Goal: Communication & Community: Answer question/provide support

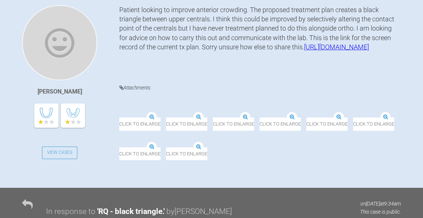
scroll to position [199, 0]
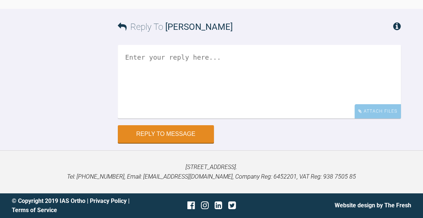
scroll to position [1665, 0]
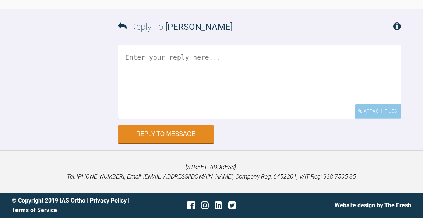
scroll to position [1731, 0]
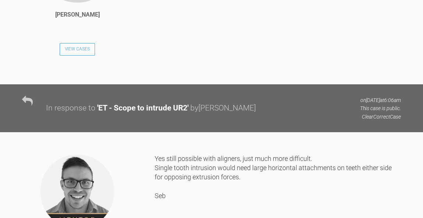
scroll to position [632, 0]
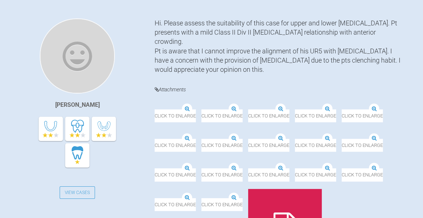
scroll to position [179, 0]
click at [201, 109] on img at bounding box center [201, 109] width 0 height 0
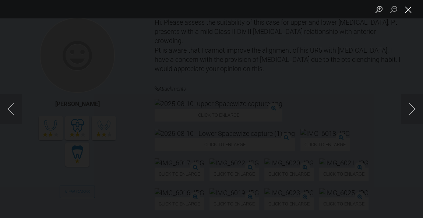
click at [409, 13] on button "Close lightbox" at bounding box center [408, 9] width 15 height 13
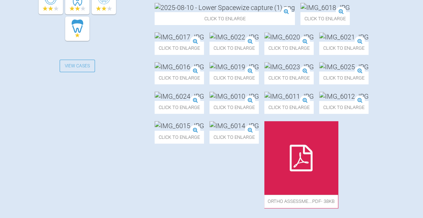
scroll to position [338, 0]
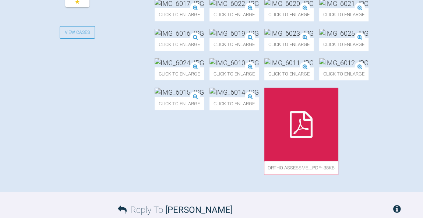
click at [319, 38] on img at bounding box center [343, 33] width 49 height 9
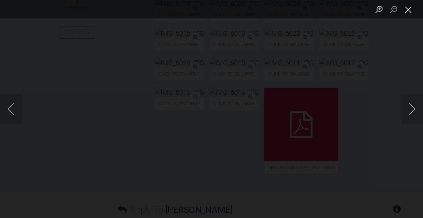
click at [411, 8] on button "Close lightbox" at bounding box center [408, 9] width 15 height 13
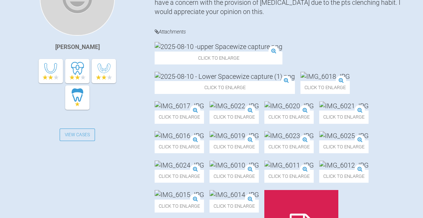
scroll to position [225, 0]
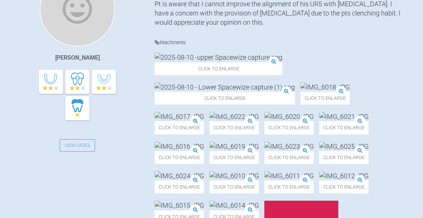
click at [202, 62] on img at bounding box center [219, 57] width 128 height 9
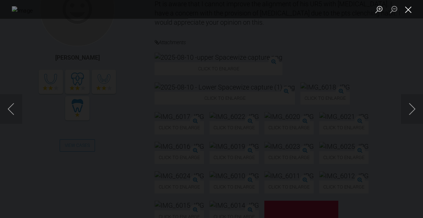
click at [407, 13] on button "Close lightbox" at bounding box center [408, 9] width 15 height 13
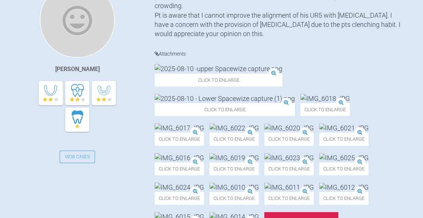
scroll to position [165, 0]
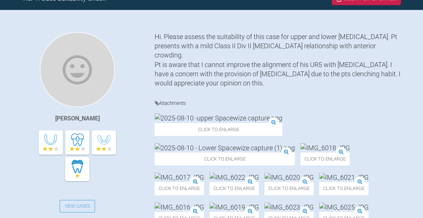
click at [280, 143] on img at bounding box center [225, 147] width 140 height 9
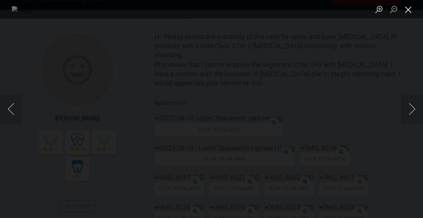
click at [408, 13] on button "Close lightbox" at bounding box center [408, 9] width 15 height 13
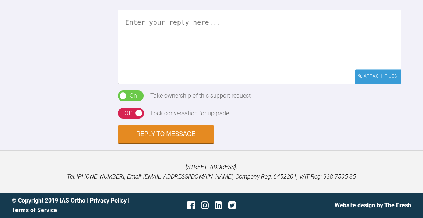
scroll to position [648, 0]
click at [277, 84] on textarea at bounding box center [259, 47] width 283 height 74
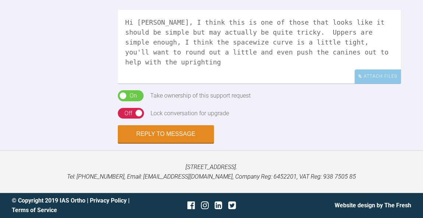
click at [283, 84] on textarea "Hi [PERSON_NAME], I think this is one of those that looks like it should be sim…" at bounding box center [259, 47] width 283 height 74
drag, startPoint x: 283, startPoint y: 136, endPoint x: 306, endPoint y: 138, distance: 23.8
click at [306, 84] on textarea "Hi [PERSON_NAME], I think this is one of those that looks like it should be sim…" at bounding box center [259, 47] width 283 height 74
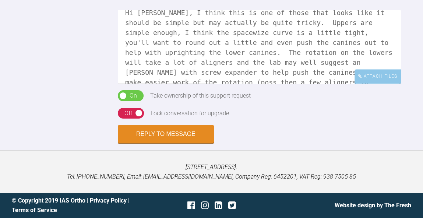
scroll to position [9, 0]
click at [293, 62] on textarea "Hi [PERSON_NAME], I think this is one of those that looks like it should be sim…" at bounding box center [259, 47] width 283 height 74
click at [214, 70] on textarea "Hi [PERSON_NAME], I think this is one of those that looks like it should be sim…" at bounding box center [259, 47] width 283 height 74
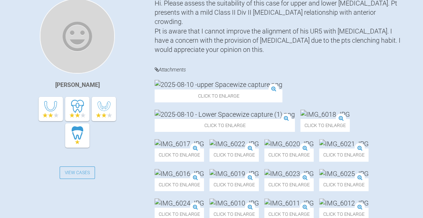
scroll to position [197, 0]
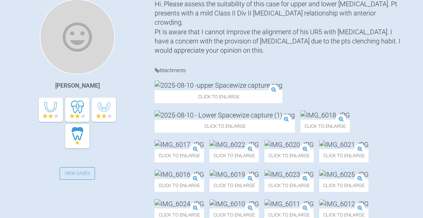
click at [287, 110] on img at bounding box center [225, 114] width 140 height 9
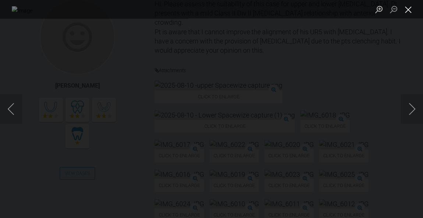
click at [407, 14] on button "Close lightbox" at bounding box center [408, 9] width 15 height 13
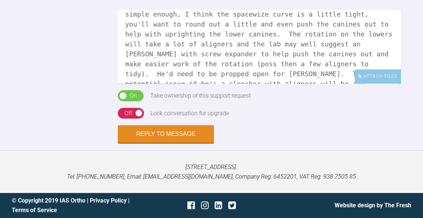
scroll to position [636, 0]
click at [293, 84] on textarea "Hi [PERSON_NAME], I think this is one of those that looks like it should be sim…" at bounding box center [259, 47] width 283 height 74
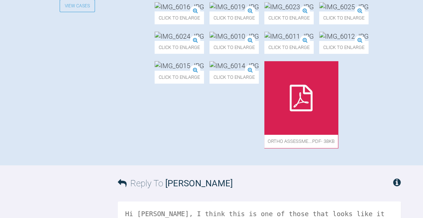
scroll to position [482, 0]
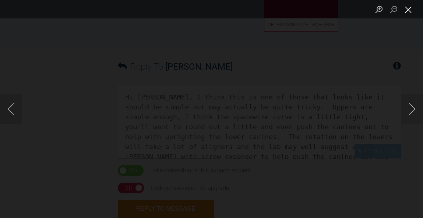
click at [412, 13] on button "Close lightbox" at bounding box center [408, 9] width 15 height 13
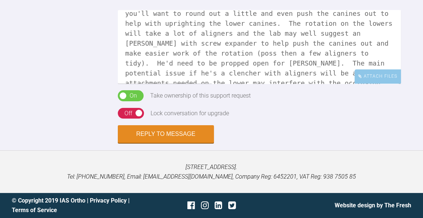
scroll to position [38, 0]
click at [207, 84] on textarea "Hi [PERSON_NAME], I think this is one of those that looks like it should be sim…" at bounding box center [259, 47] width 283 height 74
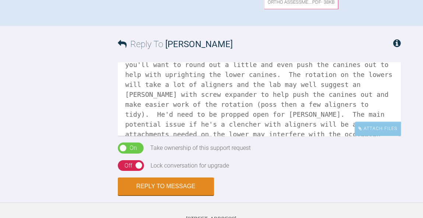
scroll to position [499, 0]
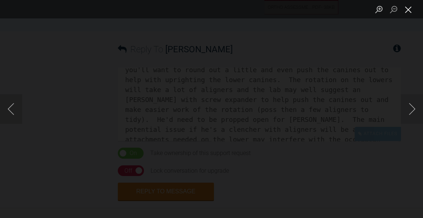
click at [411, 11] on button "Close lightbox" at bounding box center [408, 9] width 15 height 13
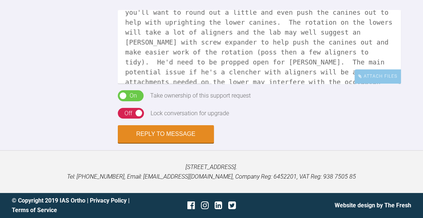
scroll to position [744, 0]
click at [351, 78] on textarea "Hi [PERSON_NAME], I think this is one of those that looks like it should be sim…" at bounding box center [259, 47] width 283 height 74
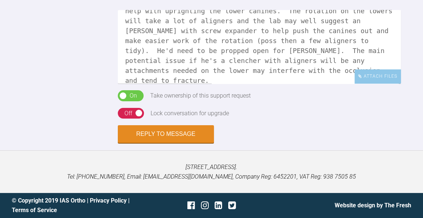
scroll to position [52, 0]
click at [210, 39] on textarea "Hi [PERSON_NAME], I think this is one of those that looks like it should be sim…" at bounding box center [259, 47] width 283 height 74
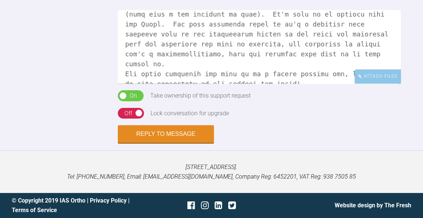
scroll to position [77, 0]
click at [294, 72] on textarea at bounding box center [259, 47] width 283 height 74
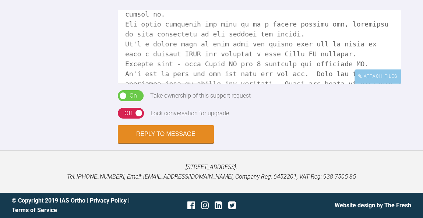
scroll to position [127, 0]
type textarea "Hi [PERSON_NAME], I think this is one of those that looks like it should be sim…"
click at [184, 136] on button "Reply to Message" at bounding box center [166, 135] width 96 height 18
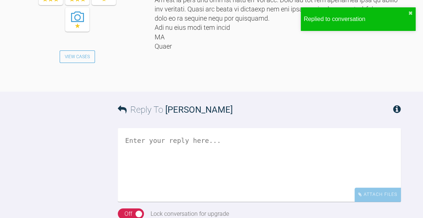
scroll to position [745, 0]
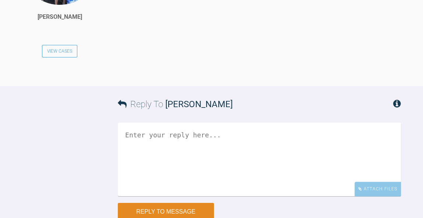
scroll to position [863, 0]
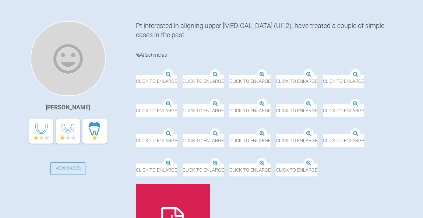
scroll to position [178, 0]
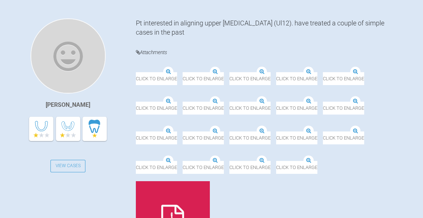
click at [262, 72] on img at bounding box center [317, 67] width 111 height 9
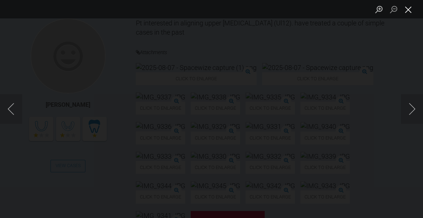
click at [412, 13] on button "Close lightbox" at bounding box center [408, 9] width 15 height 13
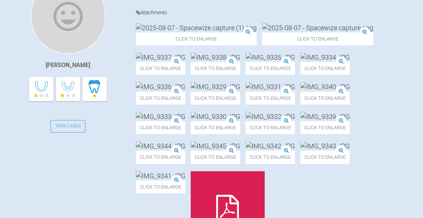
scroll to position [220, 0]
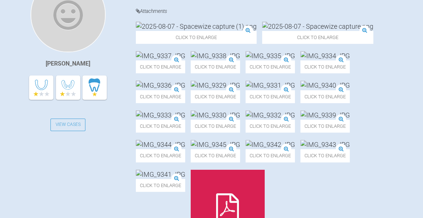
click at [263, 31] on img at bounding box center [317, 26] width 111 height 9
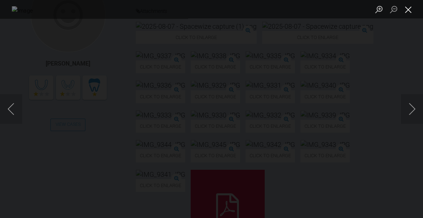
click at [408, 9] on button "Close lightbox" at bounding box center [408, 9] width 15 height 13
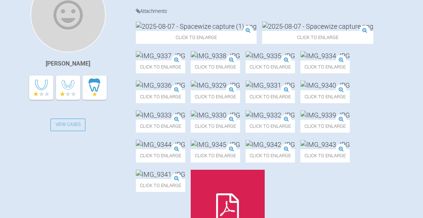
click at [194, 60] on img at bounding box center [215, 55] width 49 height 9
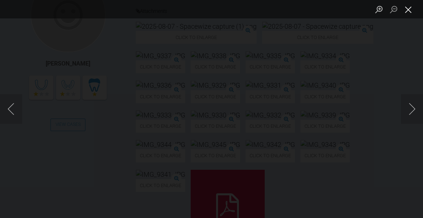
click at [407, 12] on button "Close lightbox" at bounding box center [408, 9] width 15 height 13
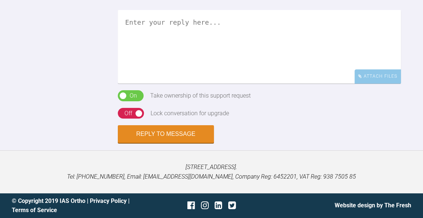
scroll to position [531, 0]
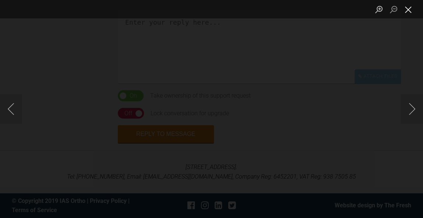
click at [411, 10] on button "Close lightbox" at bounding box center [408, 9] width 15 height 13
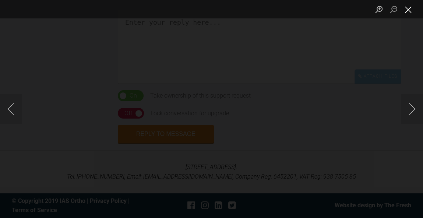
click at [411, 14] on button "Close lightbox" at bounding box center [408, 9] width 15 height 13
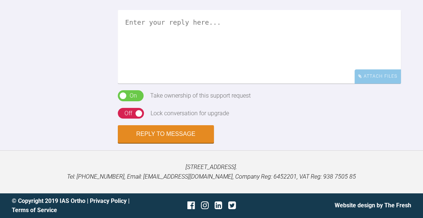
scroll to position [656, 0]
click at [300, 84] on textarea at bounding box center [259, 47] width 283 height 74
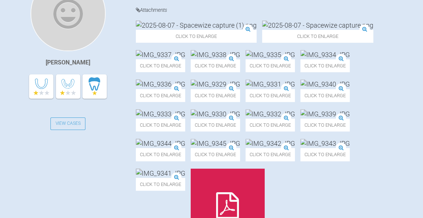
scroll to position [148, 0]
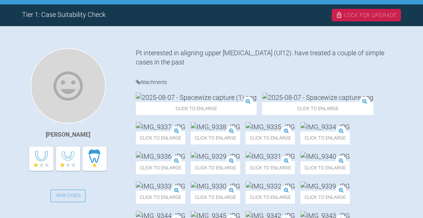
click at [265, 102] on img at bounding box center [317, 97] width 111 height 9
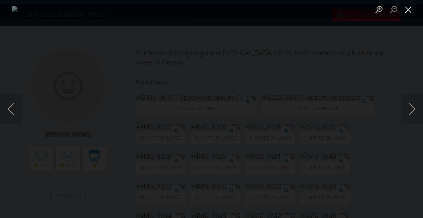
click at [410, 10] on button "Close lightbox" at bounding box center [408, 9] width 15 height 13
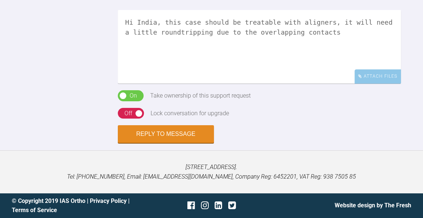
scroll to position [729, 0]
click at [195, 84] on textarea "Hi India, this case should be treatable with aligners, it will need a little ro…" at bounding box center [259, 47] width 283 height 74
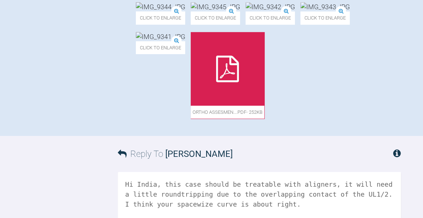
scroll to position [356, 0]
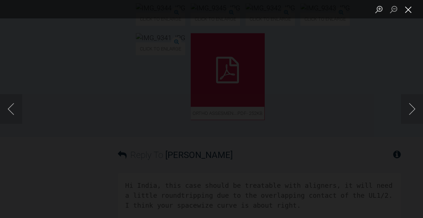
click at [411, 13] on button "Close lightbox" at bounding box center [408, 9] width 15 height 13
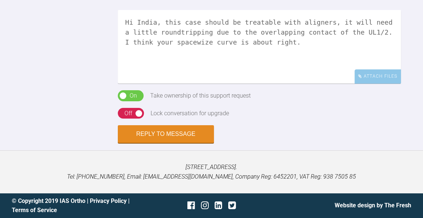
scroll to position [740, 0]
click at [356, 76] on textarea "Hi India, this case should be treatable with aligners, it will need a little ro…" at bounding box center [259, 47] width 283 height 74
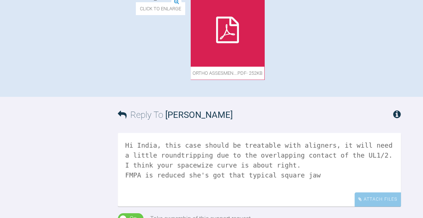
scroll to position [386, 0]
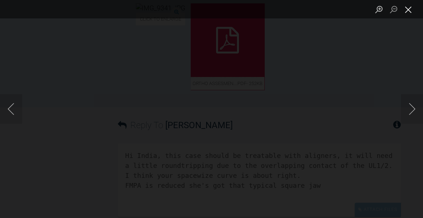
click at [410, 14] on button "Close lightbox" at bounding box center [408, 9] width 15 height 13
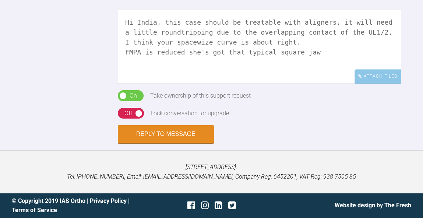
scroll to position [785, 0]
click at [270, 43] on textarea "Hi India, this case should be treatable with aligners, it will need a little ro…" at bounding box center [259, 47] width 283 height 74
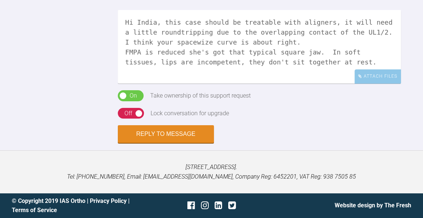
scroll to position [524, 0]
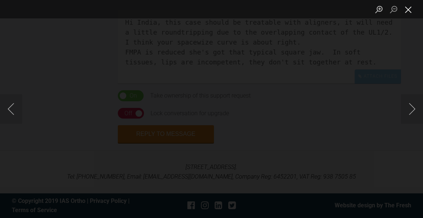
click at [413, 9] on button "Close lightbox" at bounding box center [408, 9] width 15 height 13
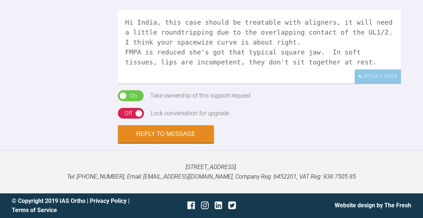
scroll to position [674, 0]
click at [211, 84] on textarea "Hi India, this case should be treatable with aligners, it will need a little ro…" at bounding box center [259, 47] width 283 height 74
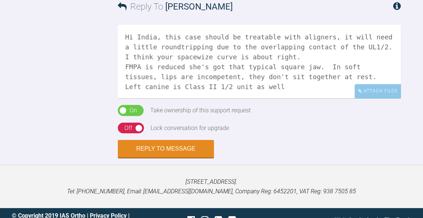
scroll to position [491, 0]
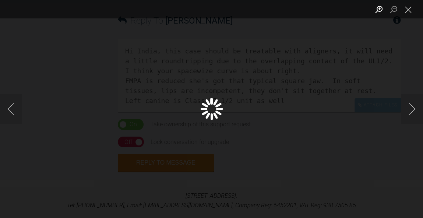
click at [380, 11] on button "Zoom in" at bounding box center [379, 9] width 15 height 13
click at [407, 12] on button "Close lightbox" at bounding box center [408, 9] width 15 height 13
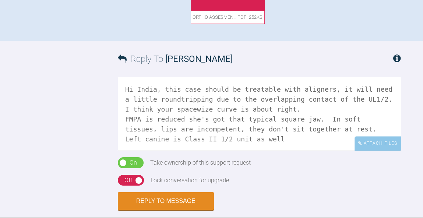
scroll to position [449, 0]
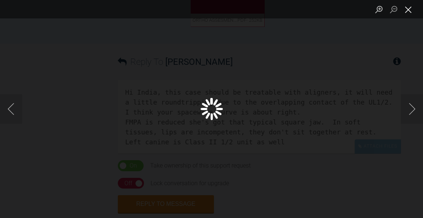
click at [411, 13] on button "Close lightbox" at bounding box center [408, 9] width 15 height 13
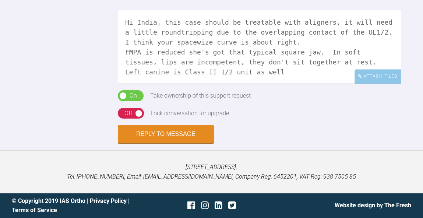
scroll to position [785, 0]
click at [302, 51] on textarea "Hi India, this case should be treatable with aligners, it will need a little ro…" at bounding box center [259, 47] width 283 height 74
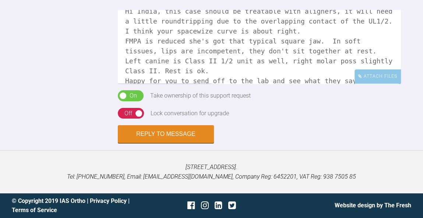
scroll to position [21, 0]
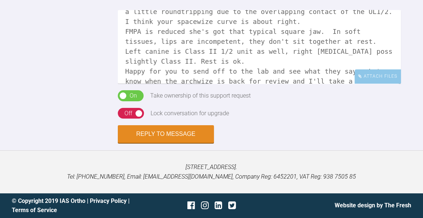
type textarea "Hi India, this case should be treatable with aligners, it will need a little ro…"
click at [134, 112] on div "On Off" at bounding box center [131, 113] width 26 height 11
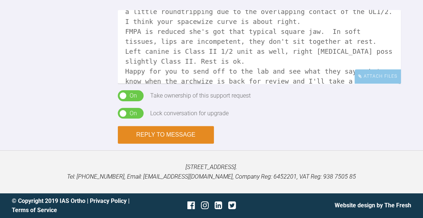
click at [169, 133] on button "Reply to Message" at bounding box center [166, 135] width 96 height 18
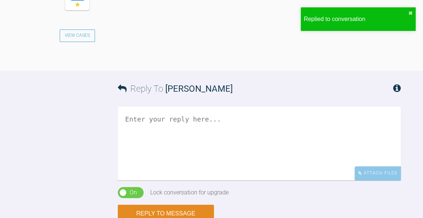
scroll to position [729, 0]
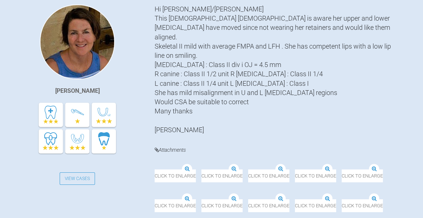
scroll to position [193, 0]
click at [155, 169] on img at bounding box center [155, 169] width 0 height 0
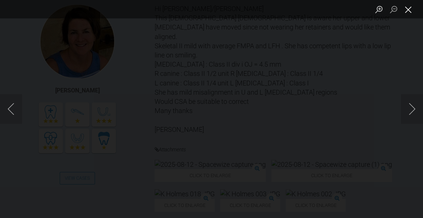
click at [410, 10] on button "Close lightbox" at bounding box center [408, 9] width 15 height 13
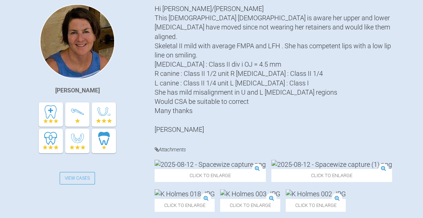
click at [297, 164] on img at bounding box center [331, 164] width 121 height 9
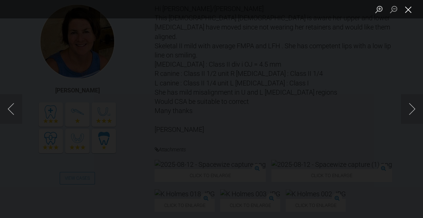
click at [407, 14] on button "Close lightbox" at bounding box center [408, 9] width 15 height 13
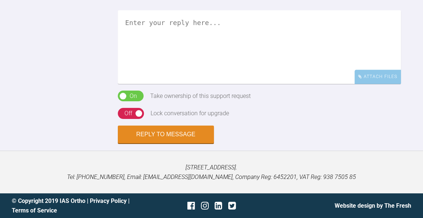
scroll to position [803, 0]
click at [301, 84] on textarea at bounding box center [259, 47] width 283 height 74
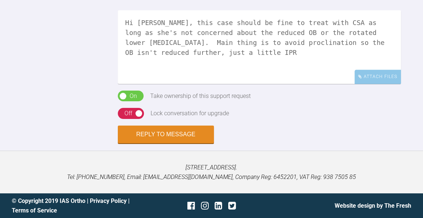
scroll to position [921, 0]
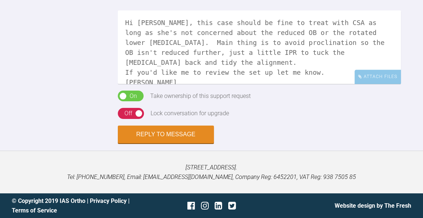
type textarea "Hi Margaret, this case should be fine to treat with CSA as long as she's not co…"
click at [136, 112] on div "On Off" at bounding box center [131, 113] width 26 height 11
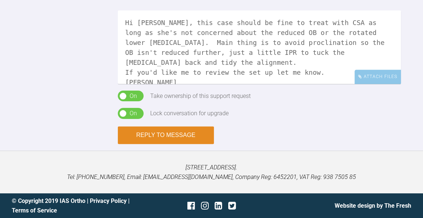
click at [168, 138] on button "Reply to Message" at bounding box center [166, 135] width 96 height 18
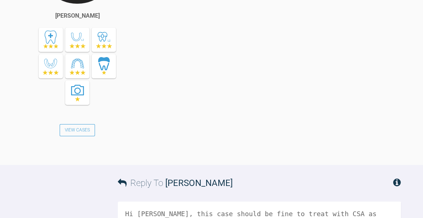
scroll to position [616, 0]
